Goal: Task Accomplishment & Management: Manage account settings

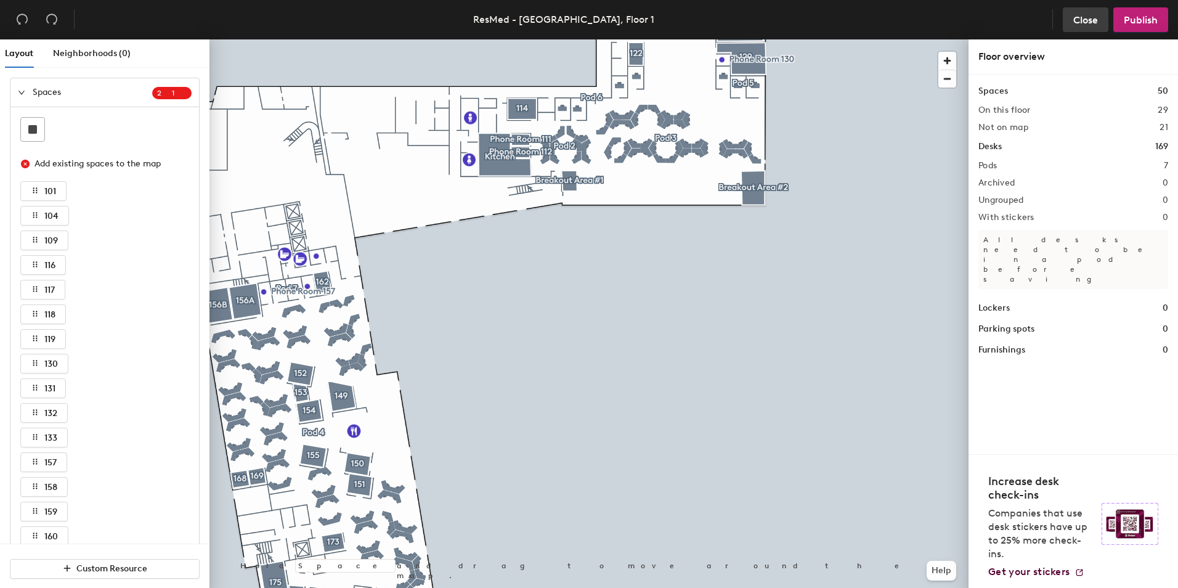
click at [1097, 19] on span "Close" at bounding box center [1086, 20] width 25 height 12
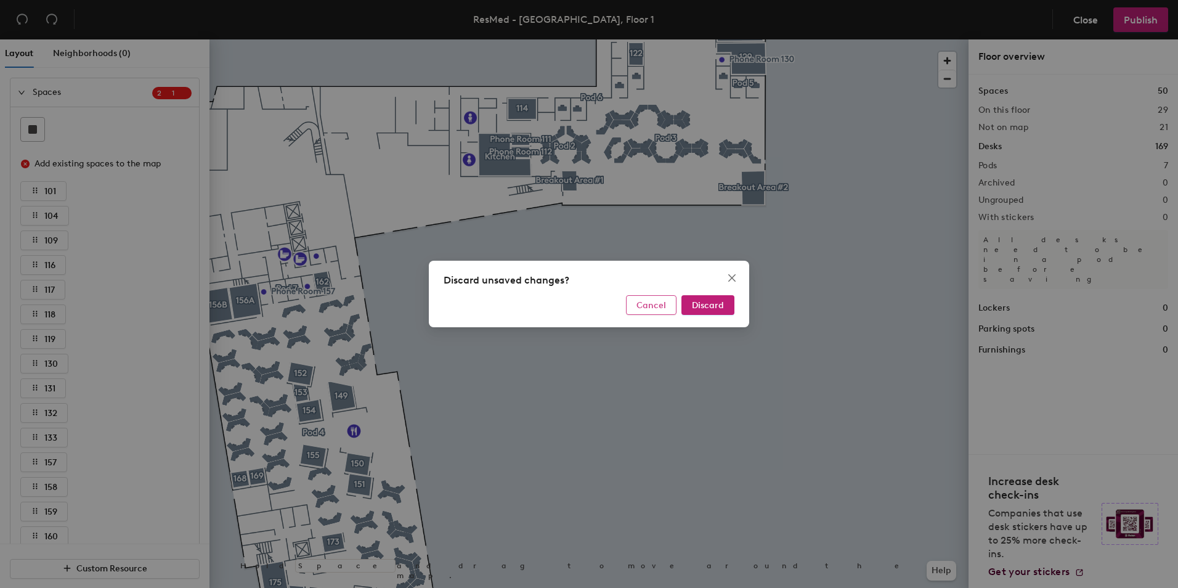
click at [659, 307] on span "Cancel" at bounding box center [652, 305] width 30 height 10
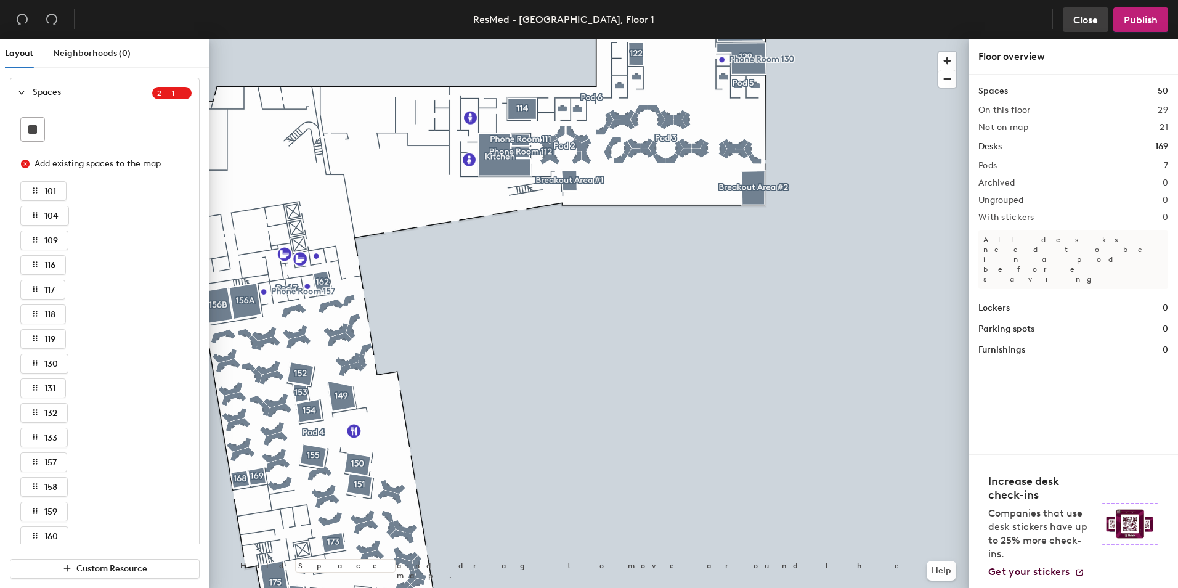
click at [1083, 22] on span "Close" at bounding box center [1086, 20] width 25 height 12
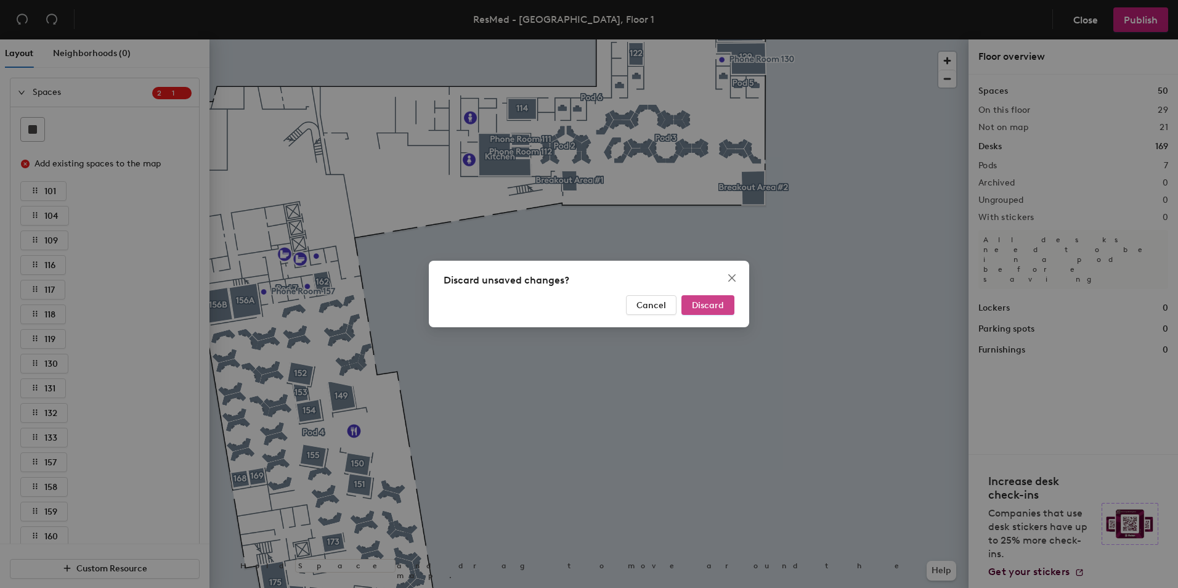
click at [709, 304] on span "Discard" at bounding box center [708, 305] width 32 height 10
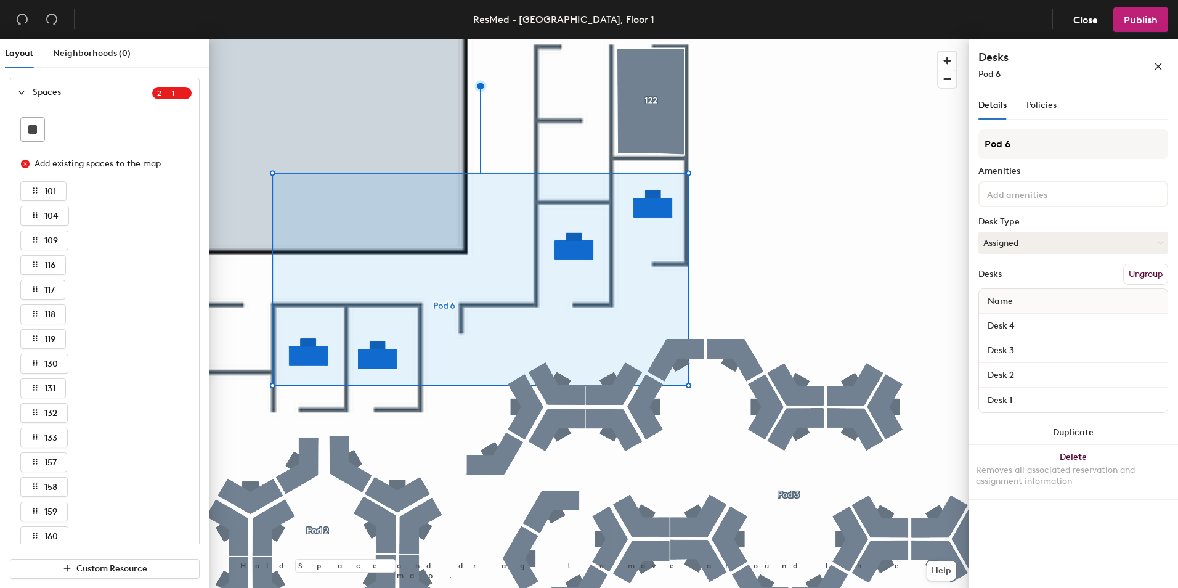
click at [1022, 307] on div "Name" at bounding box center [1073, 301] width 189 height 25
click at [1078, 20] on span "Close" at bounding box center [1086, 20] width 25 height 12
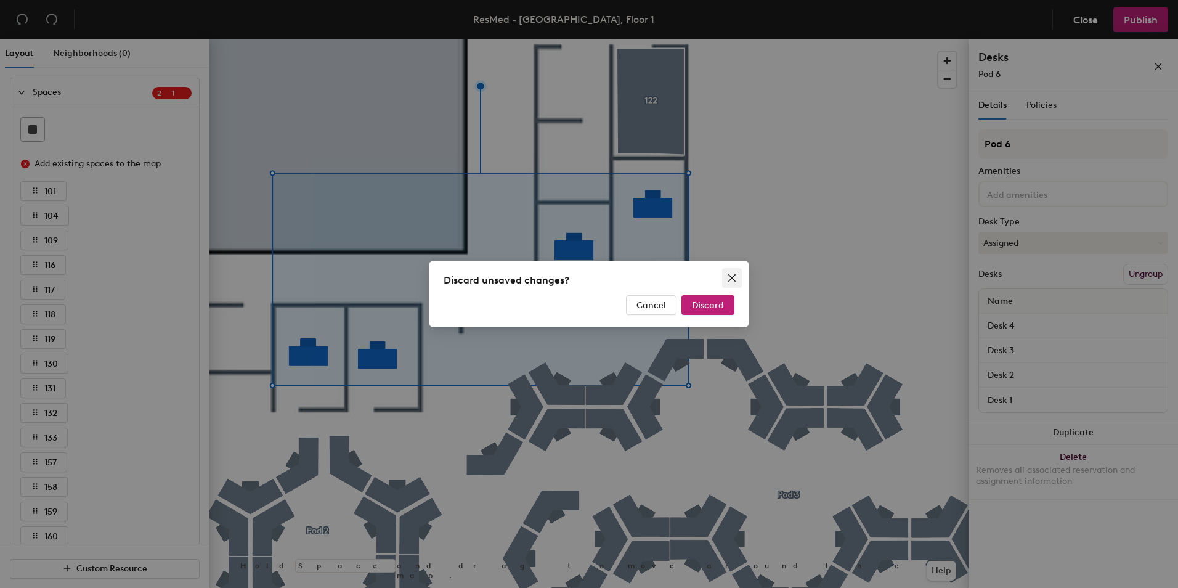
click at [730, 281] on icon "close" at bounding box center [732, 278] width 10 height 10
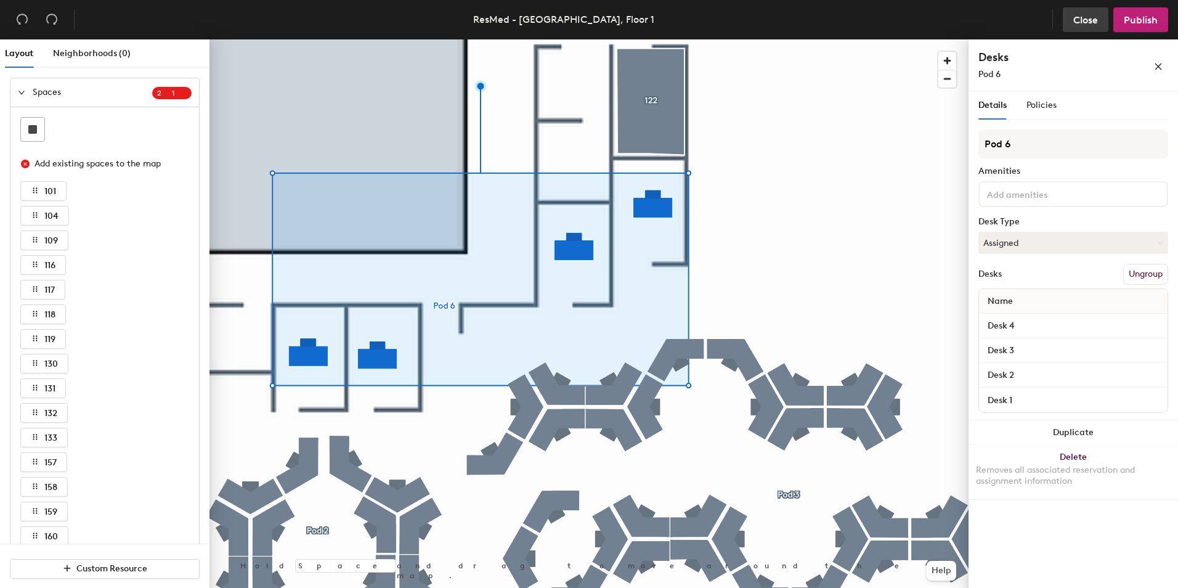
click at [1090, 18] on span "Close" at bounding box center [1086, 20] width 25 height 12
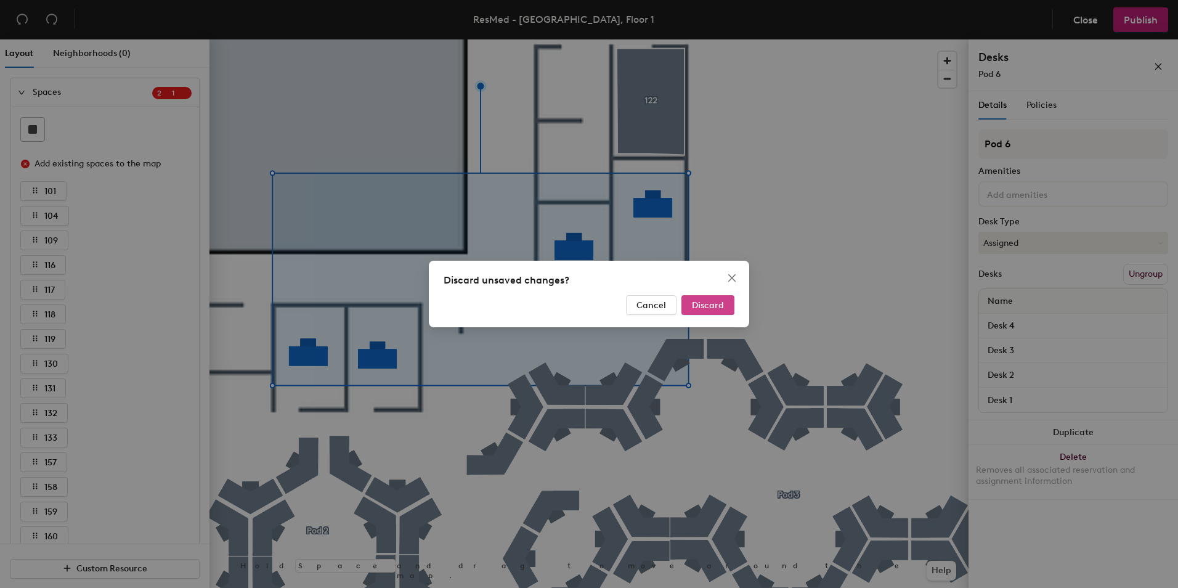
click at [706, 300] on button "Discard" at bounding box center [708, 305] width 53 height 20
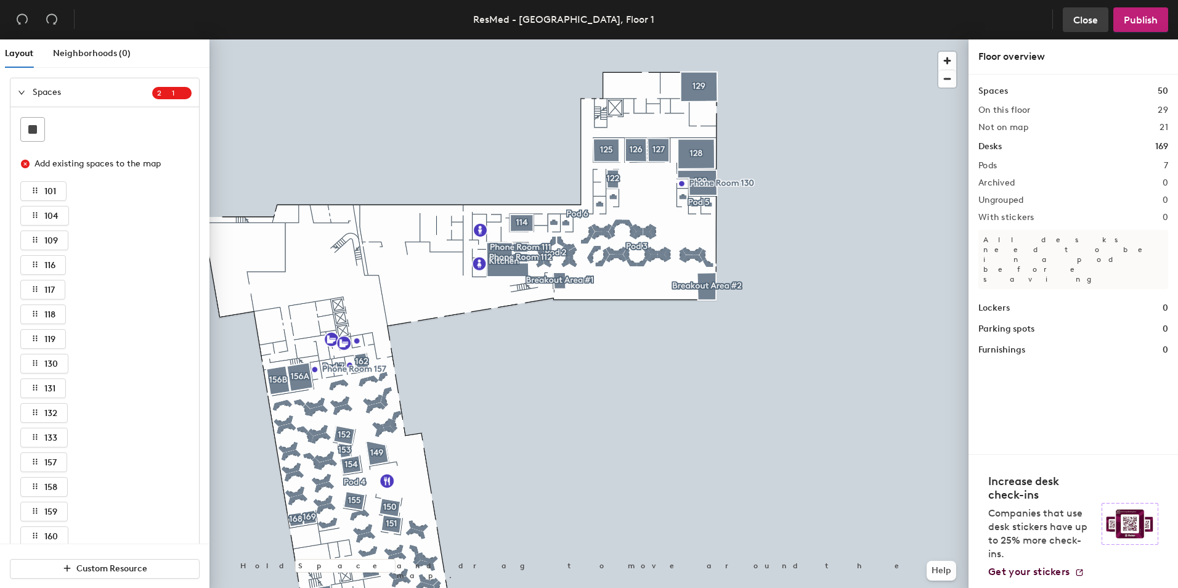
click at [1080, 20] on span "Close" at bounding box center [1086, 20] width 25 height 12
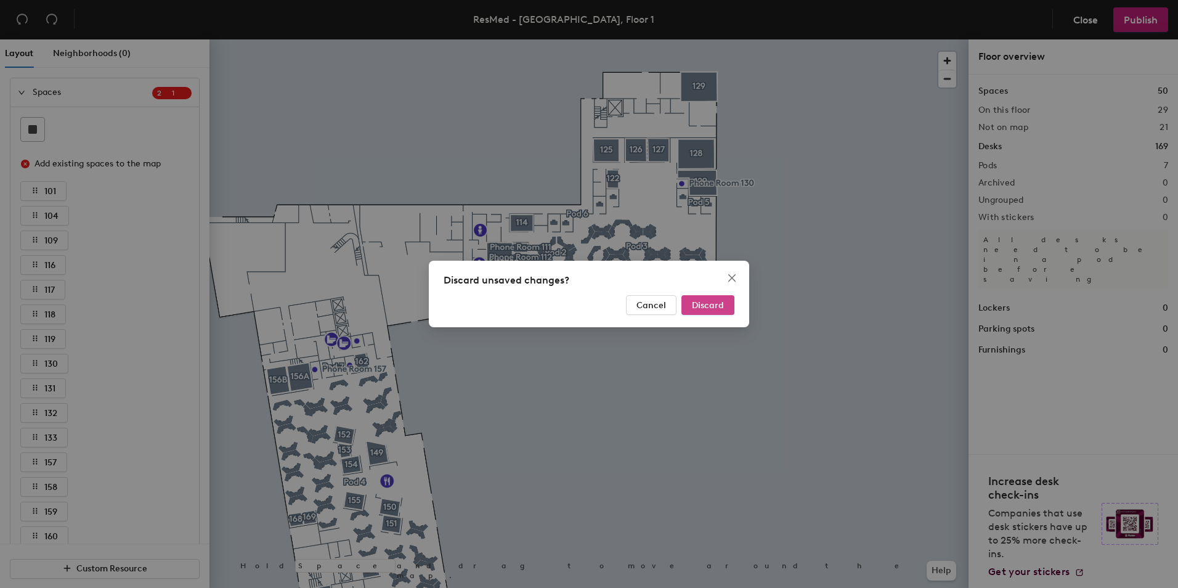
click at [713, 306] on span "Discard" at bounding box center [708, 305] width 32 height 10
